Goal: Transaction & Acquisition: Purchase product/service

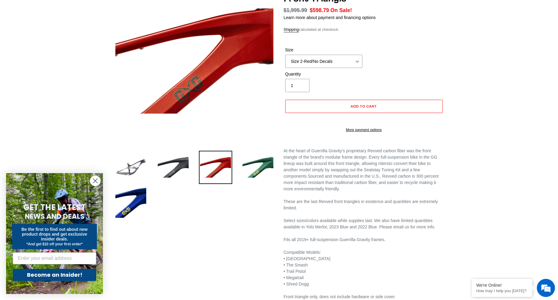
scroll to position [91, 0]
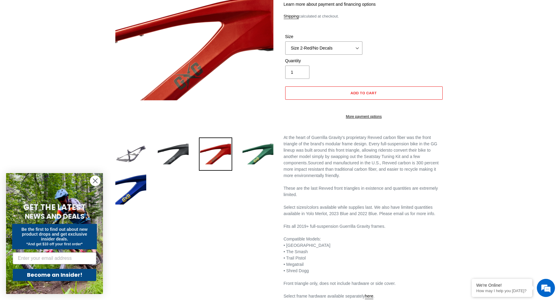
click at [94, 181] on circle "Close dialog" at bounding box center [95, 181] width 10 height 10
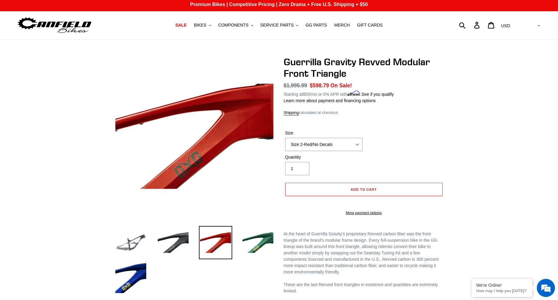
scroll to position [0, 0]
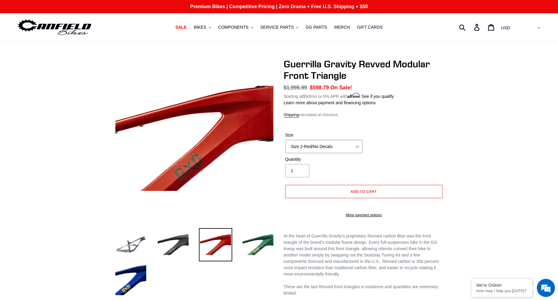
click at [357, 146] on select "Size 2-Gloss Black/No Decals Size 2-Black/Red Decals Size 2-Black/Silver Decals…" at bounding box center [323, 146] width 77 height 13
click at [285, 140] on select "Size 2-Gloss Black/No Decals Size 2-Black/Red Decals Size 2-Black/Silver Decals…" at bounding box center [323, 146] width 77 height 13
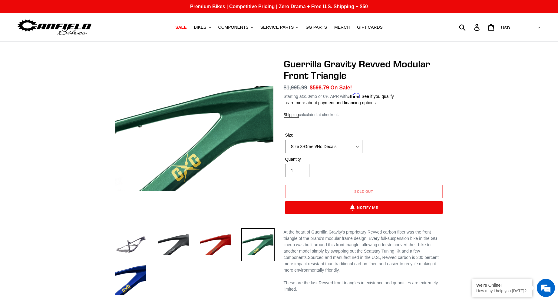
click at [356, 145] on select "Size 2-Gloss Black/No Decals Size 2-Black/Red Decals Size 2-Black/Silver Decals…" at bounding box center [323, 146] width 77 height 13
select select "Size 3-Red/No Decals With Rough Paint Blem"
click at [285, 140] on select "Size 2-Gloss Black/No Decals Size 2-Black/Red Decals Size 2-Black/Silver Decals…" at bounding box center [323, 146] width 77 height 13
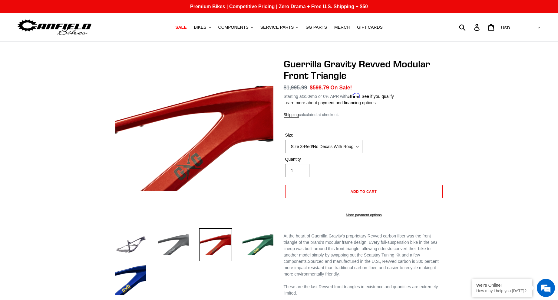
click at [177, 243] on img at bounding box center [172, 244] width 33 height 33
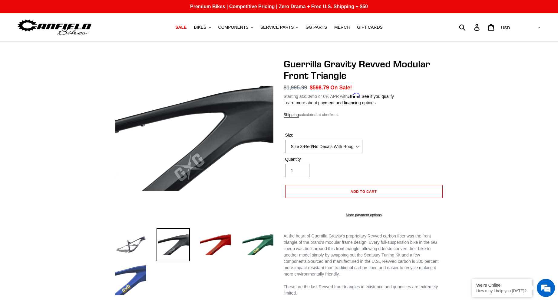
click at [139, 272] on img at bounding box center [130, 280] width 33 height 33
